Goal: Task Accomplishment & Management: Complete application form

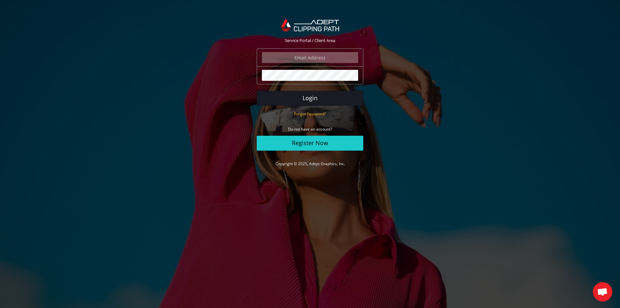
type input "[EMAIL_ADDRESS][DOMAIN_NAME]"
click at [315, 101] on button "Login" at bounding box center [310, 98] width 107 height 15
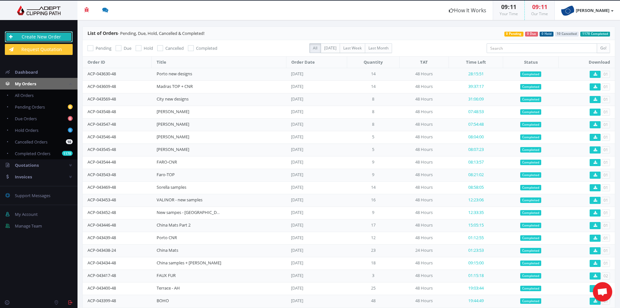
click at [54, 39] on link "Create New Order" at bounding box center [39, 36] width 68 height 11
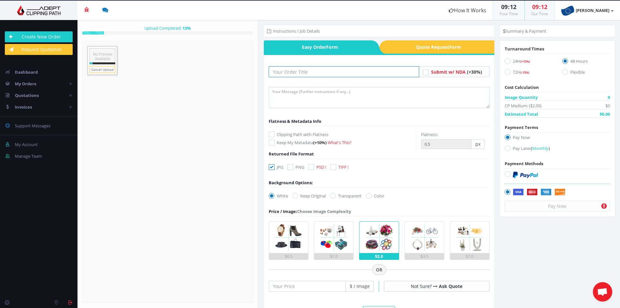
click at [295, 71] on input "text" at bounding box center [344, 71] width 151 height 11
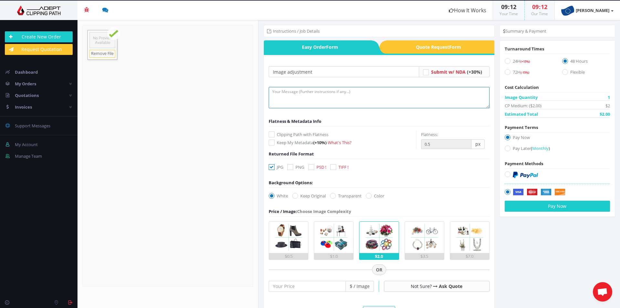
click at [304, 98] on textarea at bounding box center [379, 97] width 221 height 21
click at [328, 73] on input "Image adjustment" at bounding box center [344, 71] width 151 height 11
type input "Image adjustment - FARO"
click at [310, 97] on textarea at bounding box center [379, 97] width 221 height 21
click at [416, 51] on span "Quote Request Form" at bounding box center [440, 46] width 107 height 13
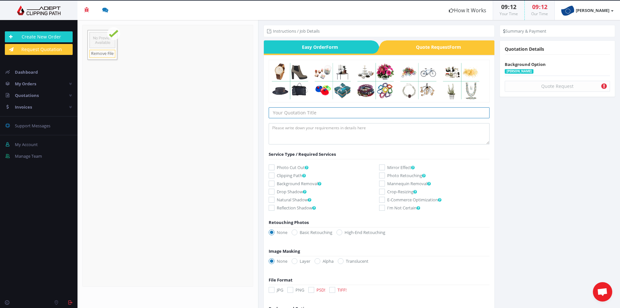
click at [329, 116] on input "text" at bounding box center [379, 112] width 221 height 11
click at [348, 48] on span "Easy Order Form" at bounding box center [317, 46] width 107 height 13
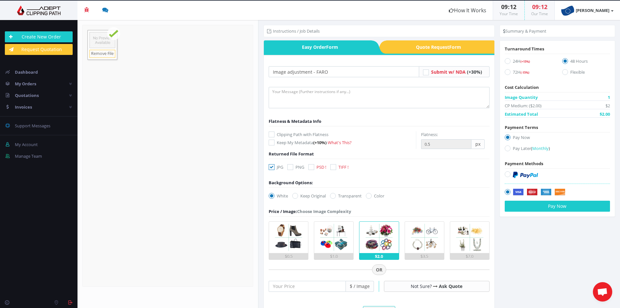
click at [405, 46] on span "Quote Request Form" at bounding box center [440, 46] width 107 height 13
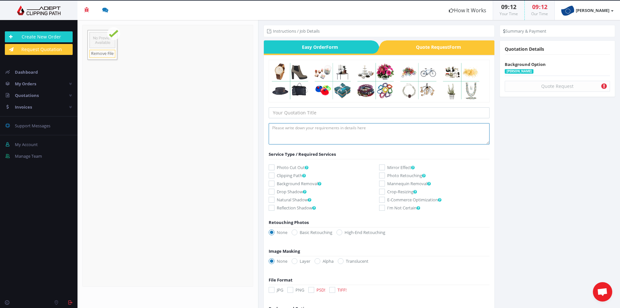
click at [335, 134] on textarea at bounding box center [379, 133] width 221 height 21
click at [331, 114] on input "text" at bounding box center [379, 112] width 221 height 11
click at [303, 109] on input "Take out fringes" at bounding box center [379, 112] width 221 height 11
type input "Take out plastic wrap"
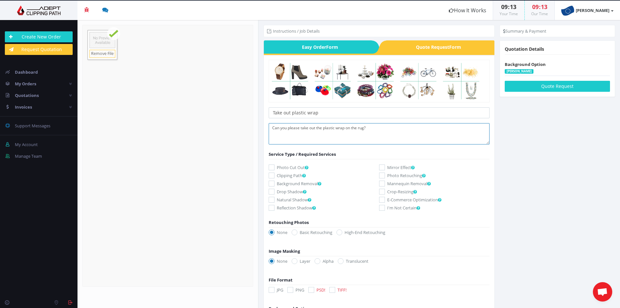
type textarea "Can you please take out the plastic wrap on the rug?"
click at [381, 175] on icon at bounding box center [382, 175] width 6 height 6
click at [381, 175] on input "Photo Retouching" at bounding box center [383, 175] width 4 height 4
checkbox input "true"
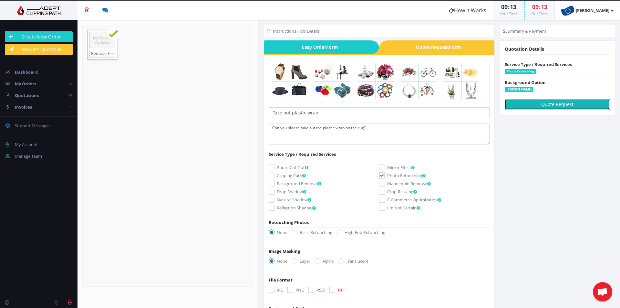
click at [519, 104] on button "Quote Request" at bounding box center [557, 104] width 105 height 11
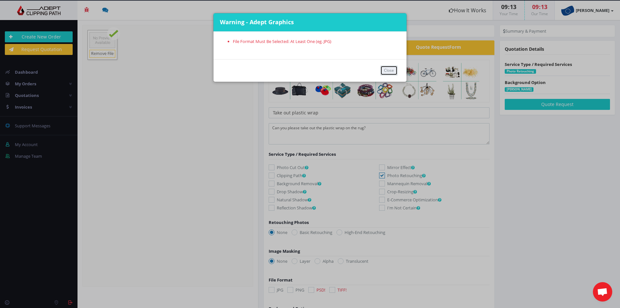
click at [392, 70] on button "Close" at bounding box center [388, 71] width 17 height 10
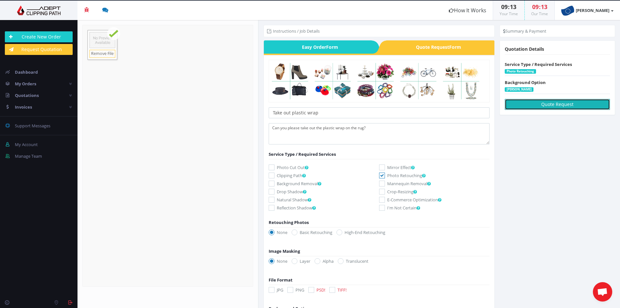
click at [536, 105] on button "Quote Request" at bounding box center [557, 104] width 105 height 11
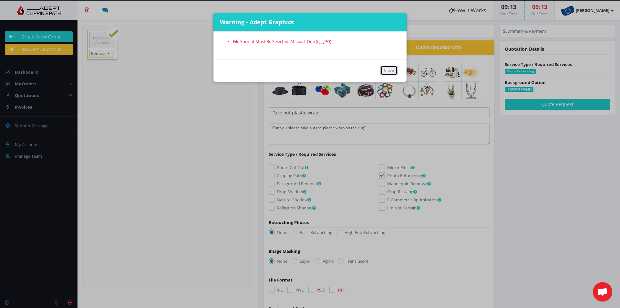
click at [386, 70] on button "Close" at bounding box center [388, 71] width 17 height 10
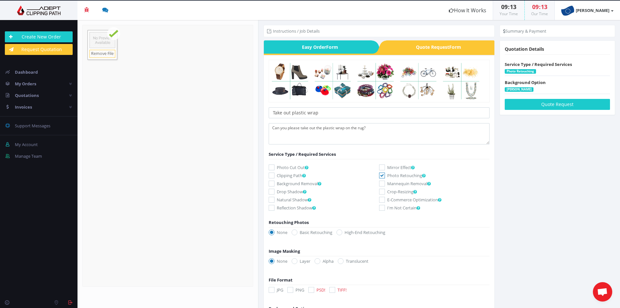
scroll to position [42, 0]
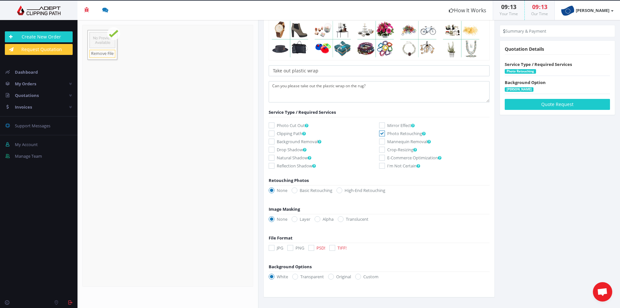
click at [278, 247] on label "JPG" at bounding box center [276, 247] width 15 height 6
click at [275, 247] on input "JPG" at bounding box center [272, 248] width 4 height 4
checkbox input "true"
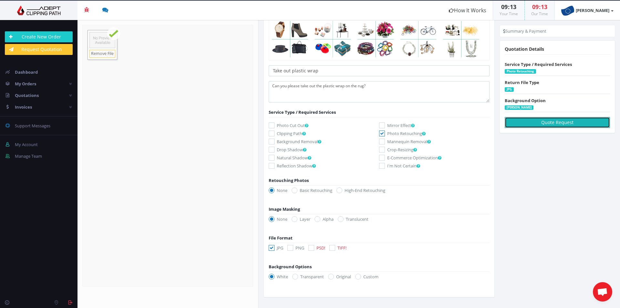
click at [535, 120] on button "Quote Request" at bounding box center [557, 122] width 105 height 11
